Goal: Task Accomplishment & Management: Use online tool/utility

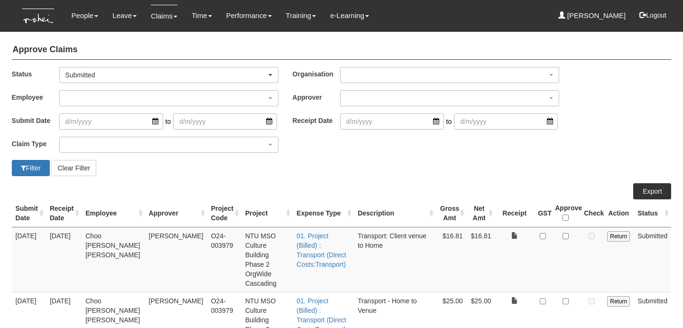
select select "50"
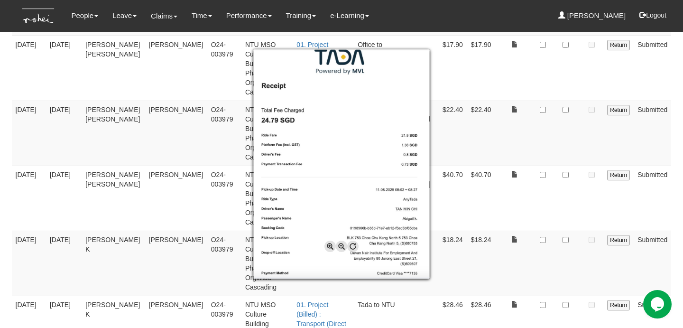
click at [211, 221] on div at bounding box center [341, 164] width 683 height 328
click at [566, 246] on div at bounding box center [341, 164] width 683 height 328
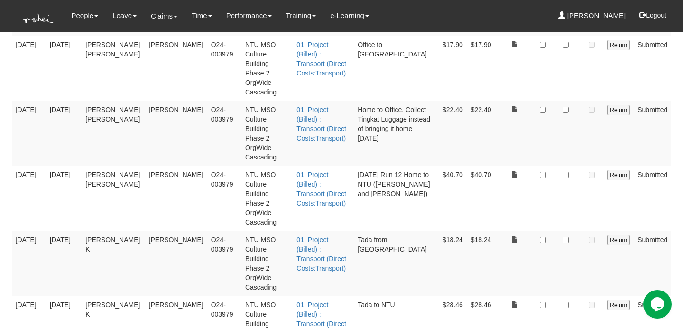
checkbox input "true"
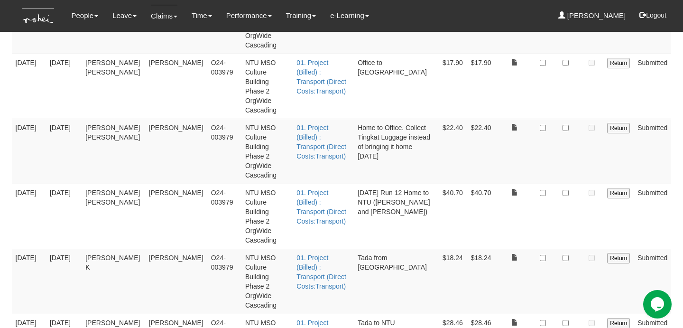
scroll to position [591, 0]
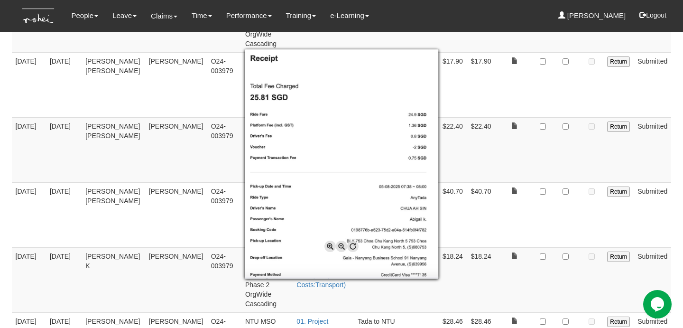
click at [533, 230] on div at bounding box center [341, 164] width 683 height 328
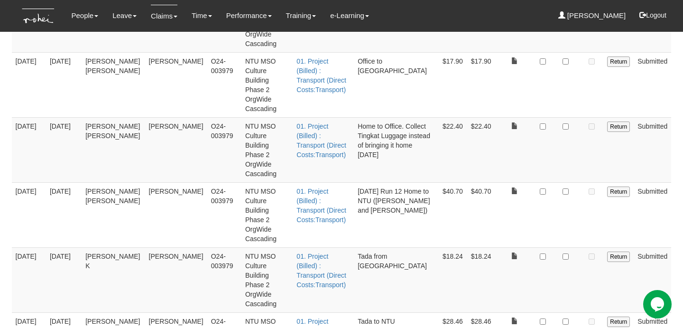
checkbox input "true"
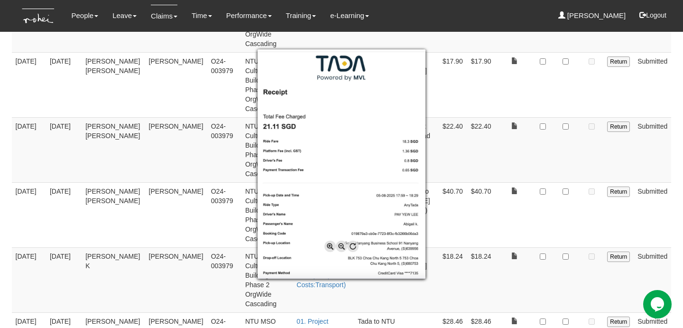
click at [565, 174] on div at bounding box center [341, 164] width 683 height 328
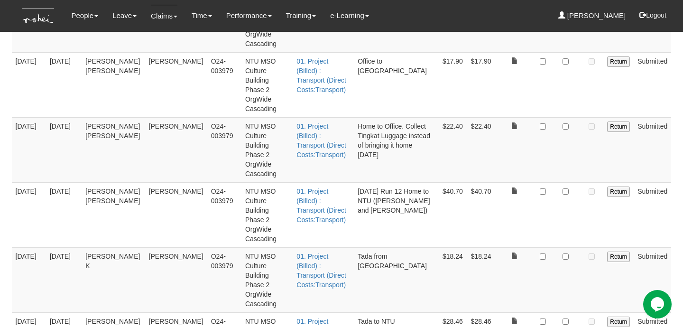
checkbox input "true"
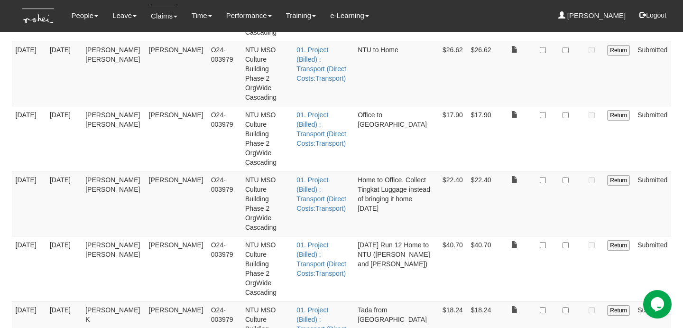
scroll to position [531, 0]
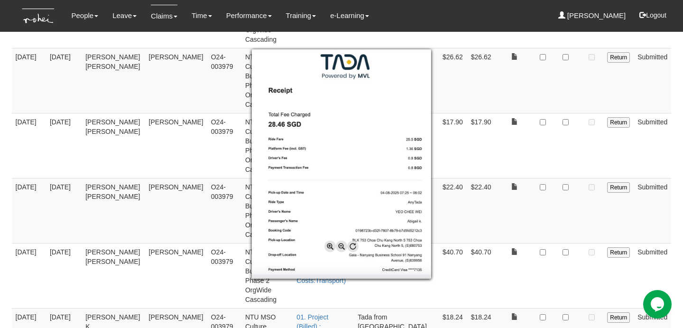
click at [566, 189] on div at bounding box center [341, 164] width 683 height 328
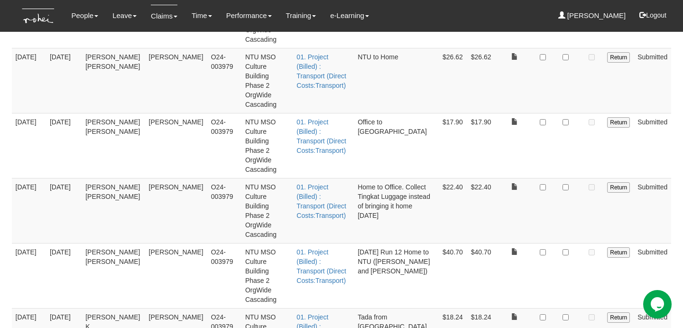
checkbox input "true"
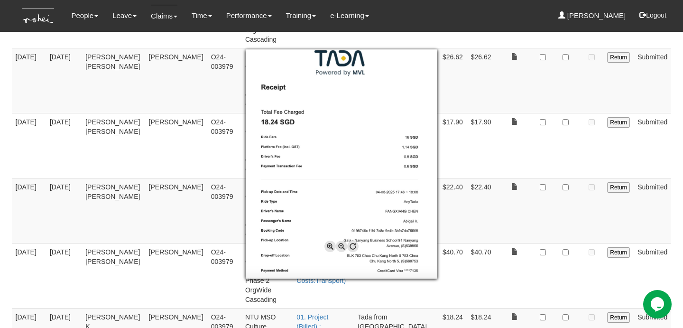
click at [566, 147] on div at bounding box center [341, 164] width 683 height 328
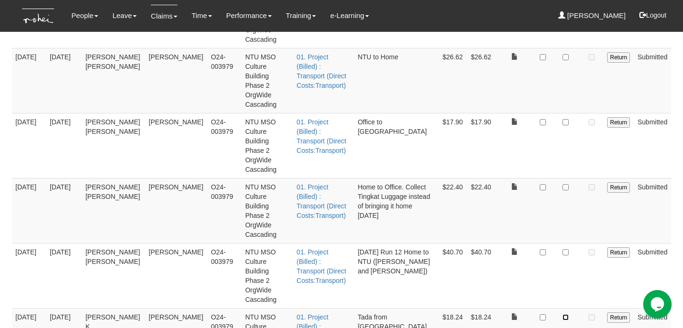
click at [567, 314] on input "checkbox" at bounding box center [565, 317] width 6 height 6
checkbox input "true"
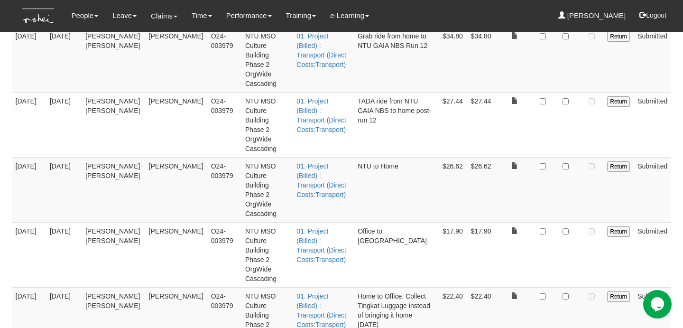
scroll to position [419, 0]
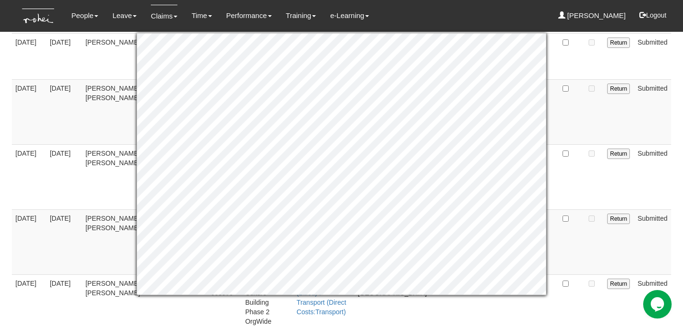
scroll to position [368, 0]
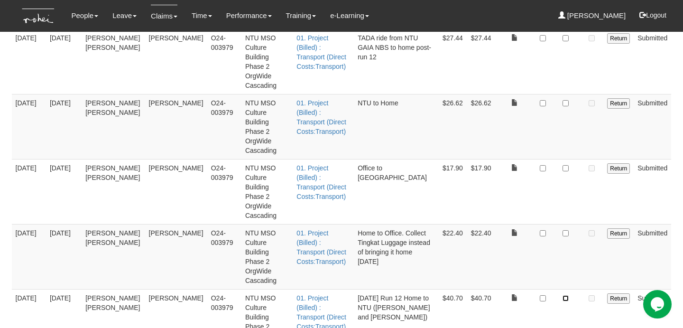
scroll to position [608, 0]
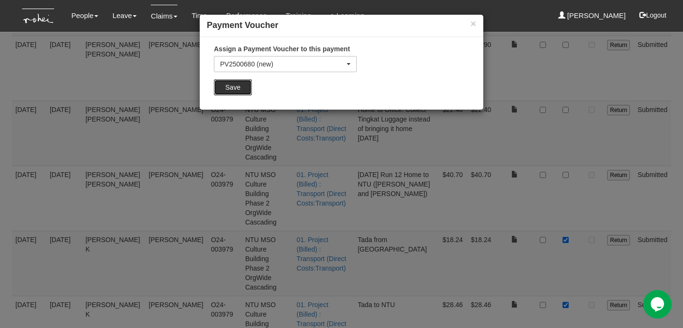
click at [248, 89] on input "Save" at bounding box center [233, 87] width 38 height 16
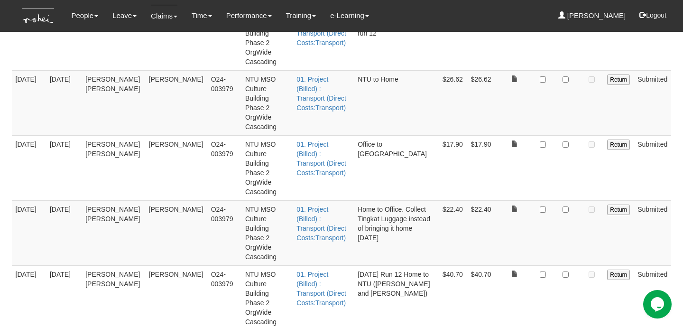
scroll to position [506, 0]
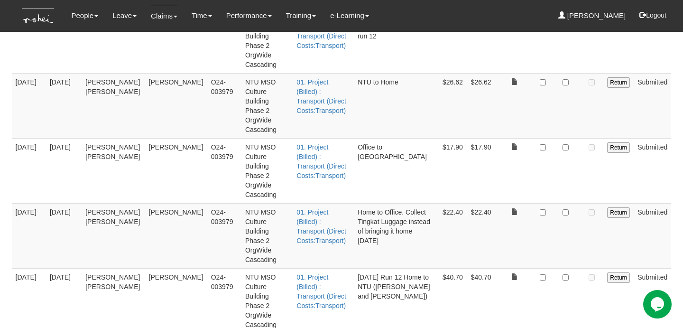
click at [562, 268] on td at bounding box center [565, 300] width 29 height 65
click at [569, 274] on input "checkbox" at bounding box center [565, 277] width 6 height 6
checkbox input "true"
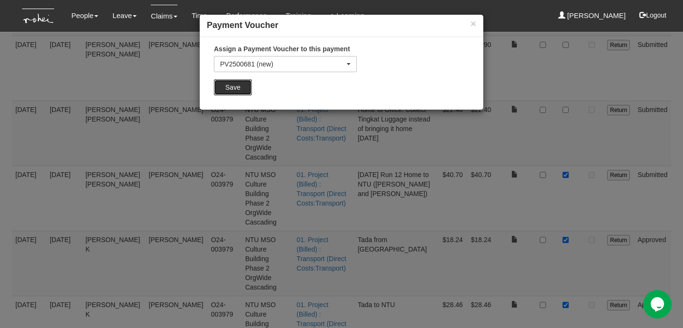
click at [233, 92] on input "Save" at bounding box center [233, 87] width 38 height 16
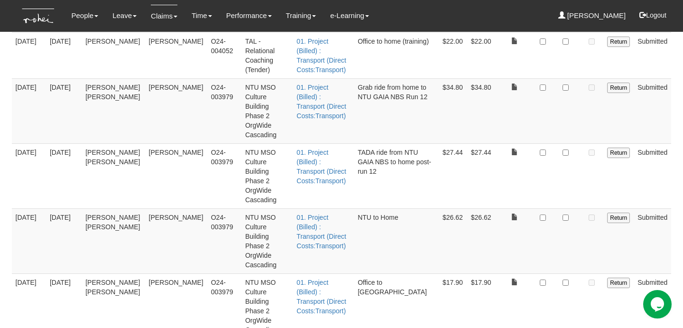
scroll to position [368, 0]
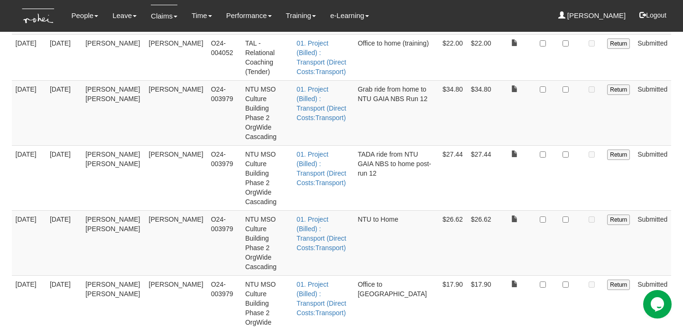
checkbox input "true"
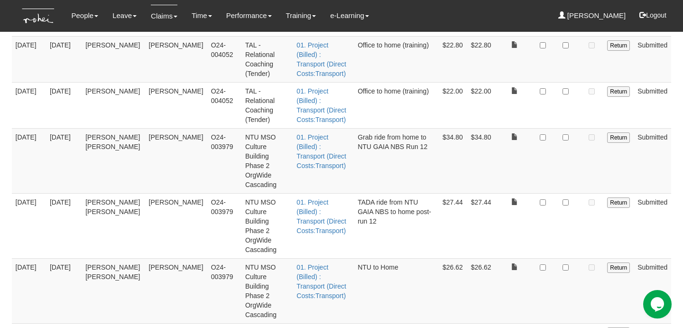
scroll to position [321, 0]
click at [565, 327] on input "checkbox" at bounding box center [565, 332] width 6 height 6
checkbox input "true"
click at [568, 257] on td at bounding box center [565, 289] width 29 height 65
click at [566, 264] on input "checkbox" at bounding box center [565, 267] width 6 height 6
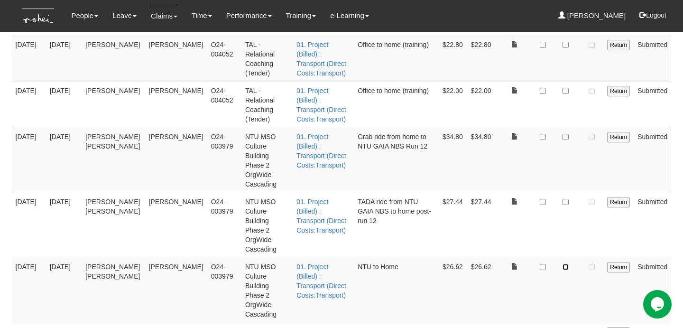
checkbox input "true"
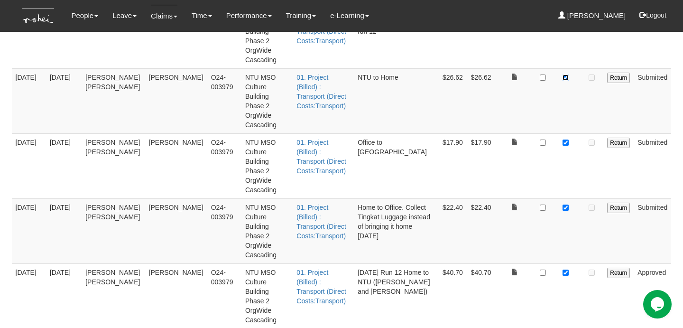
scroll to position [608, 0]
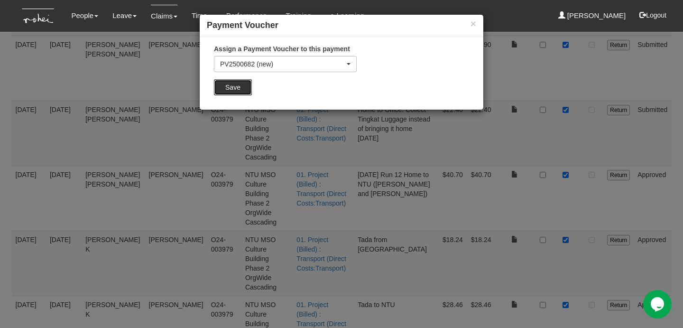
click at [240, 80] on input "Save" at bounding box center [233, 87] width 38 height 16
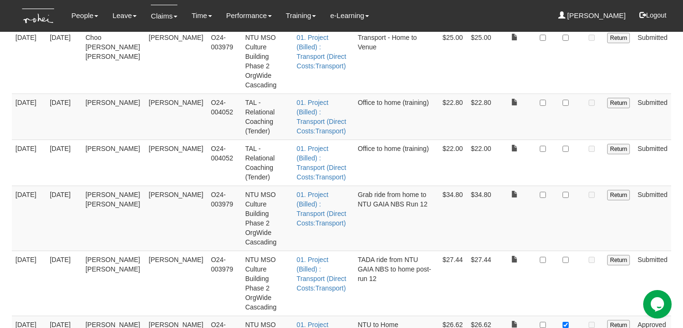
scroll to position [237, 0]
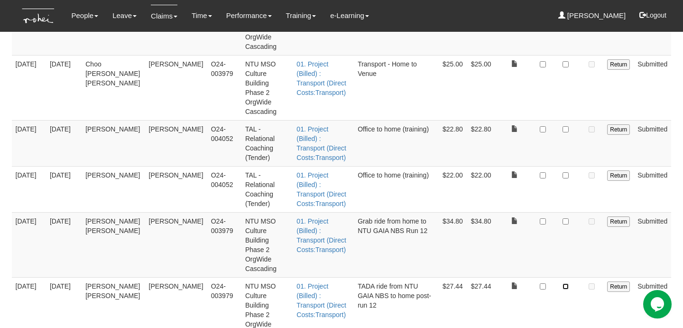
click at [565, 283] on input "checkbox" at bounding box center [565, 286] width 6 height 6
checkbox input "true"
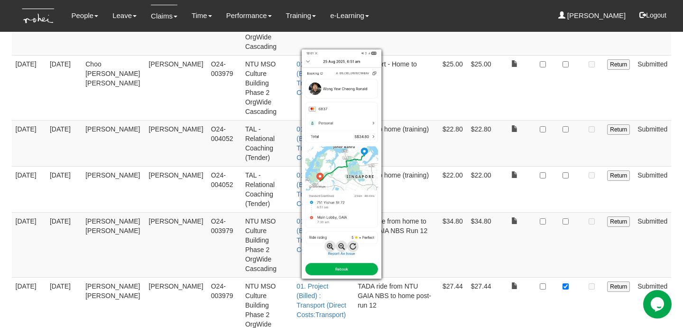
click at [567, 163] on div at bounding box center [341, 164] width 683 height 328
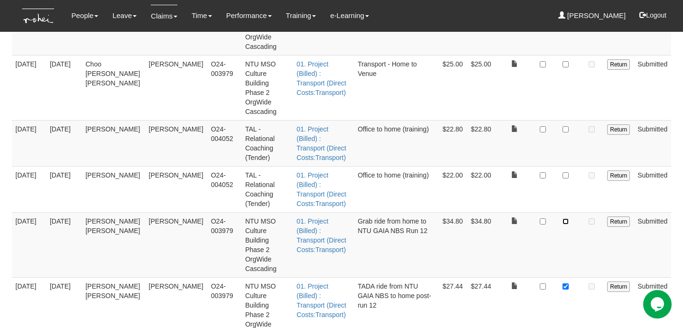
click at [567, 218] on input "checkbox" at bounding box center [565, 221] width 6 height 6
checkbox input "true"
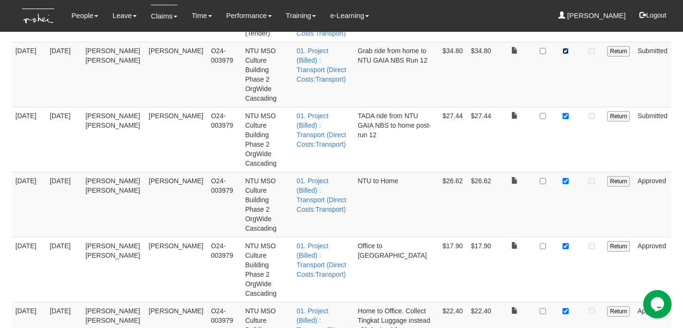
scroll to position [608, 0]
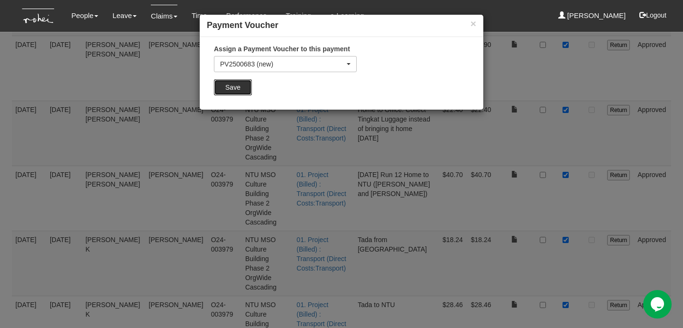
click at [247, 87] on input "Save" at bounding box center [233, 87] width 38 height 16
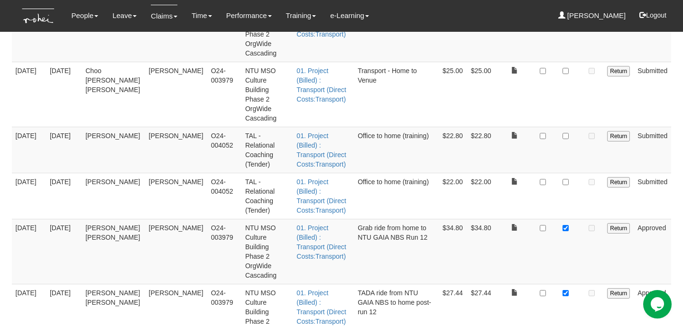
scroll to position [203, 0]
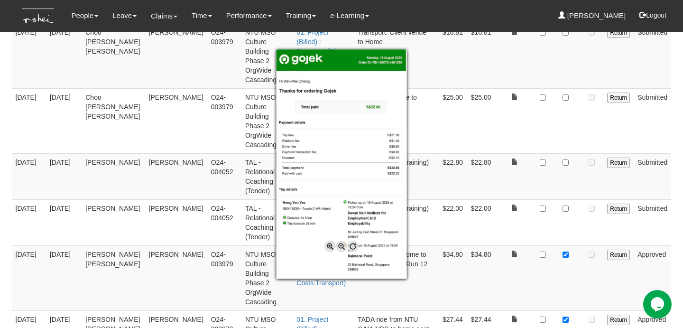
click at [531, 165] on div at bounding box center [341, 164] width 683 height 328
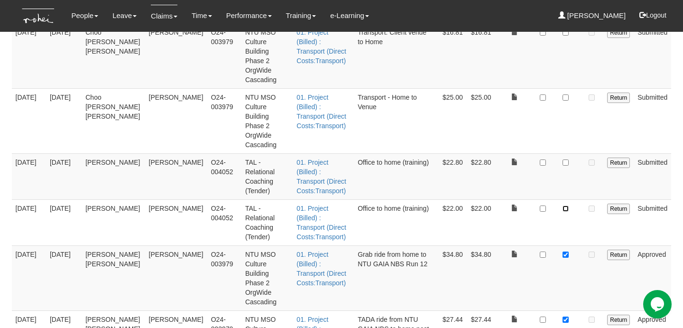
click at [565, 205] on input "checkbox" at bounding box center [565, 208] width 6 height 6
checkbox input "true"
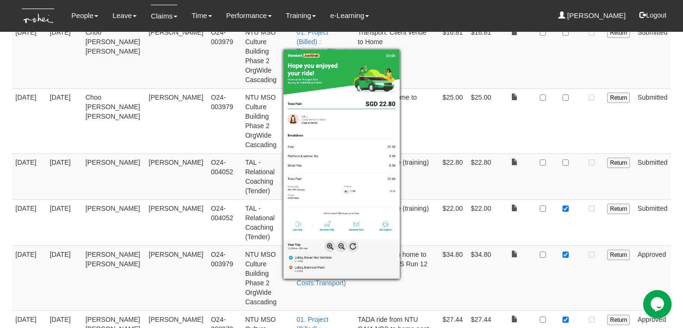
click at [563, 122] on div at bounding box center [341, 164] width 683 height 328
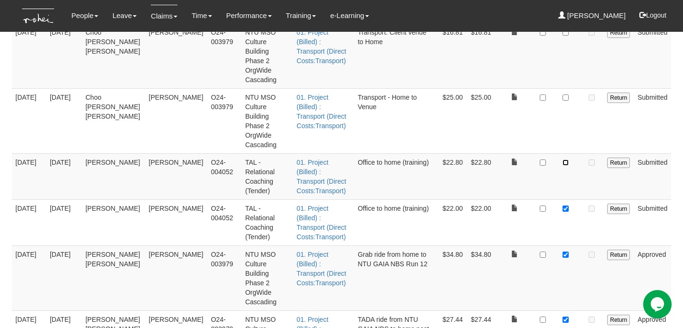
click at [563, 159] on input "checkbox" at bounding box center [565, 162] width 6 height 6
checkbox input "true"
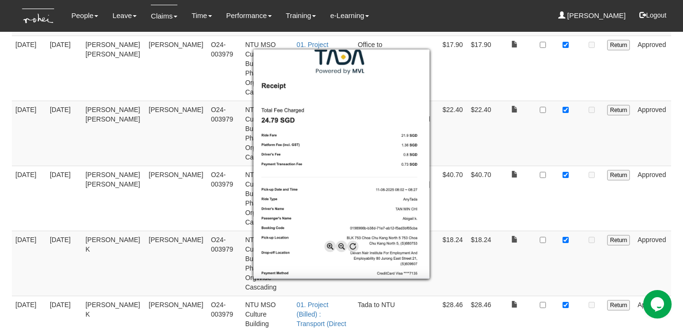
click at [515, 284] on div at bounding box center [341, 164] width 683 height 328
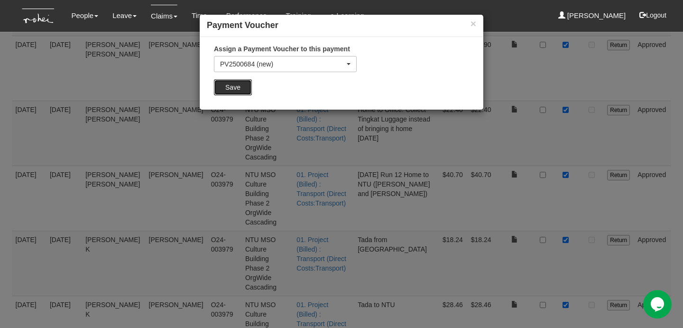
click at [244, 84] on input "Save" at bounding box center [233, 87] width 38 height 16
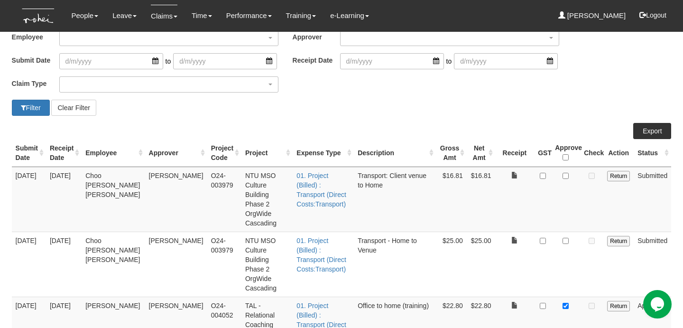
scroll to position [124, 0]
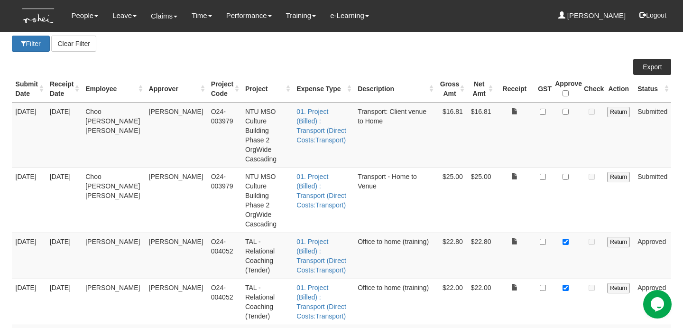
click at [562, 174] on td at bounding box center [565, 199] width 29 height 65
click at [566, 174] on input "checkbox" at bounding box center [565, 177] width 6 height 6
checkbox input "true"
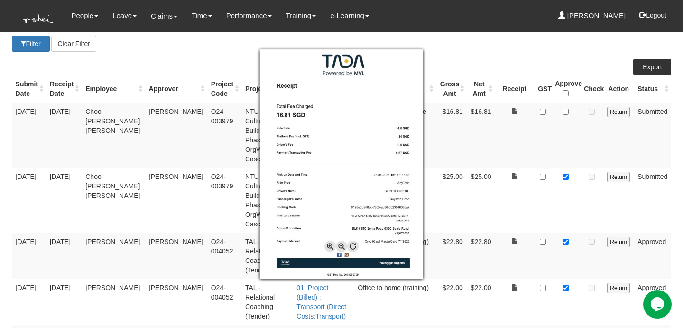
click at [567, 113] on div at bounding box center [341, 164] width 683 height 328
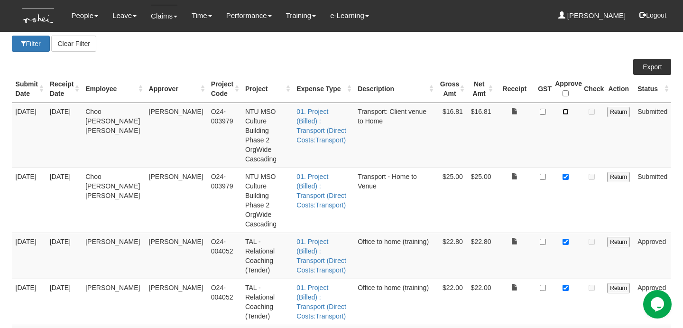
click at [567, 113] on input "checkbox" at bounding box center [565, 112] width 6 height 6
checkbox input "true"
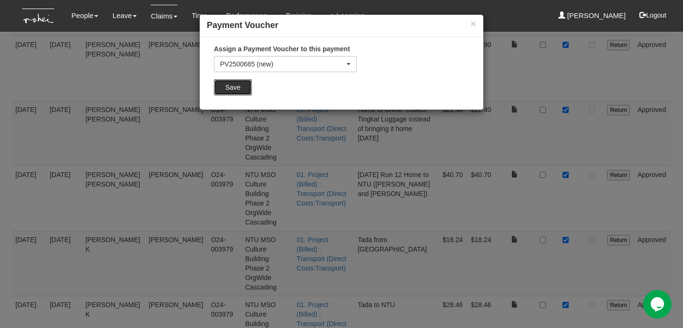
click at [242, 88] on input "Save" at bounding box center [233, 87] width 38 height 16
